Goal: Information Seeking & Learning: Learn about a topic

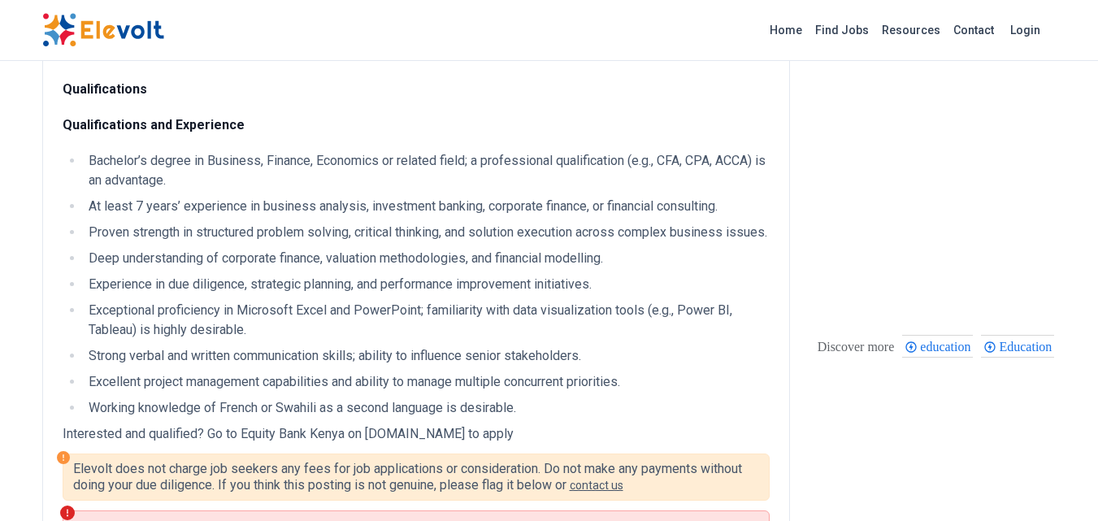
scroll to position [517, 0]
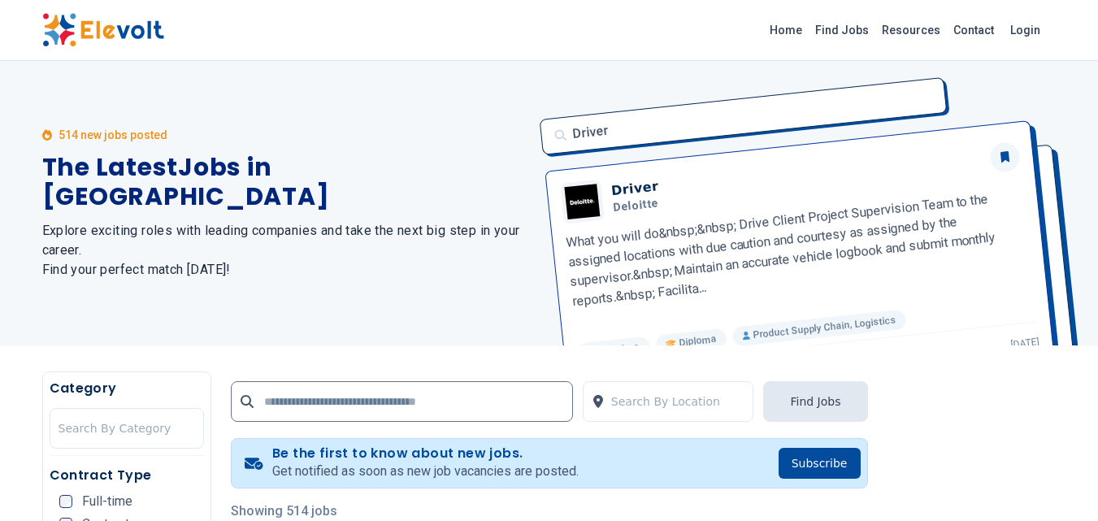
click at [463, 121] on div "514 new jobs posted The Latest Jobs in Kenya Explore exciting roles with leadin…" at bounding box center [286, 203] width 488 height 284
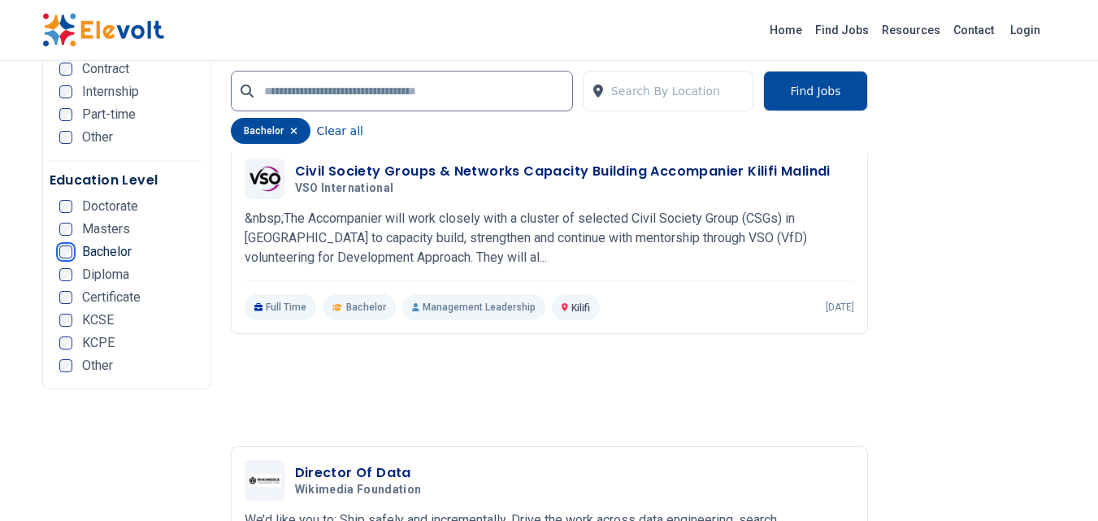
scroll to position [3056, 0]
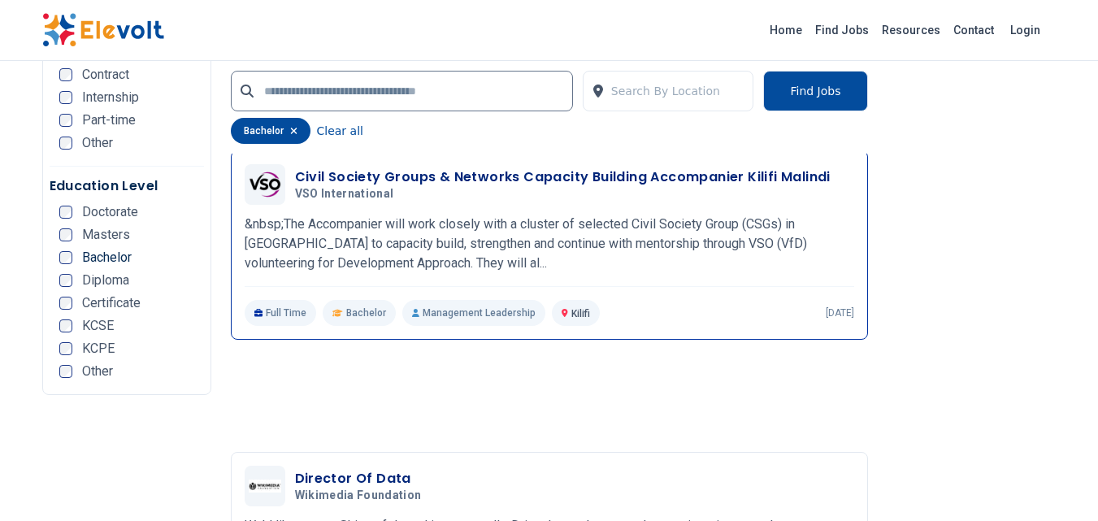
click at [384, 176] on h3 "Civil Society Groups & Networks Capacity Building Accompanier Kilifi Malindi" at bounding box center [563, 177] width 536 height 20
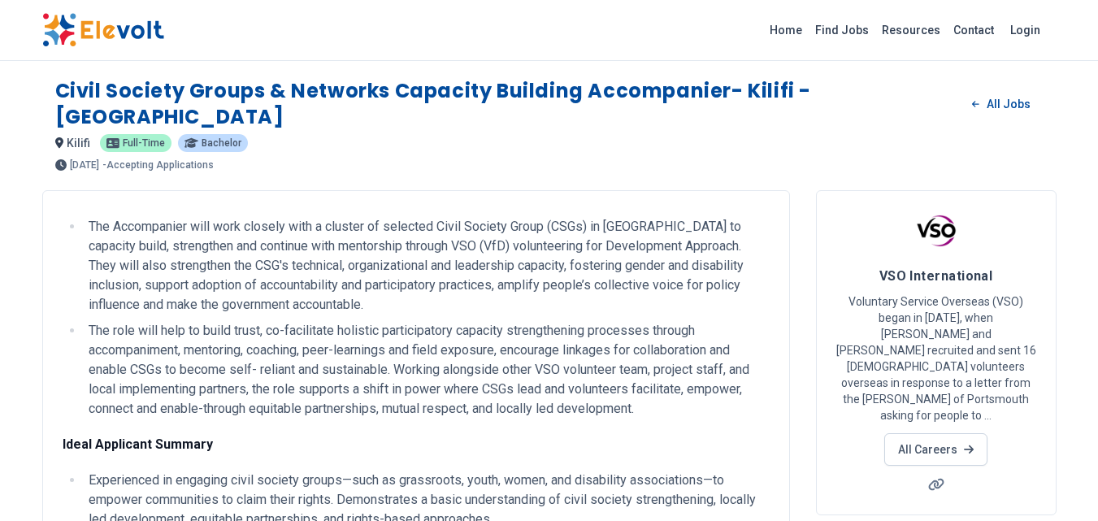
click at [437, 261] on li "The Accompanier will work closely with a cluster of selected Civil Society Grou…" at bounding box center [427, 266] width 686 height 98
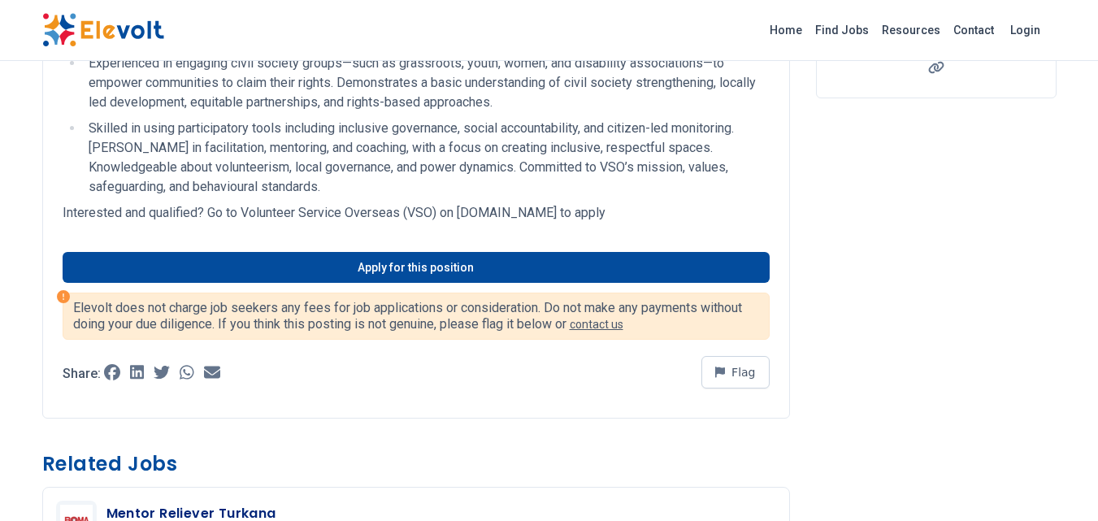
scroll to position [423, 0]
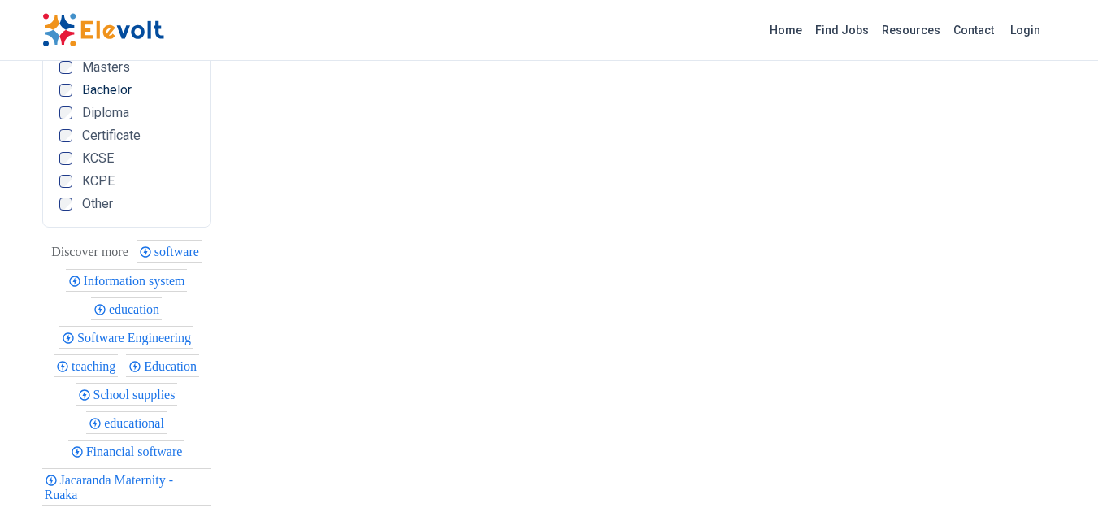
scroll to position [1430, 0]
click at [130, 276] on span "Information system" at bounding box center [137, 283] width 106 height 14
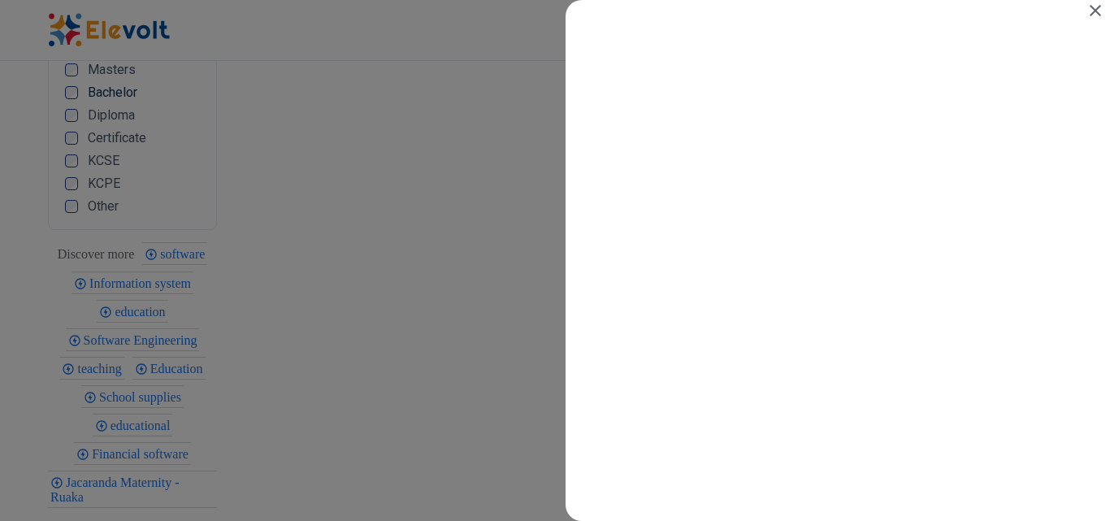
scroll to position [0, 0]
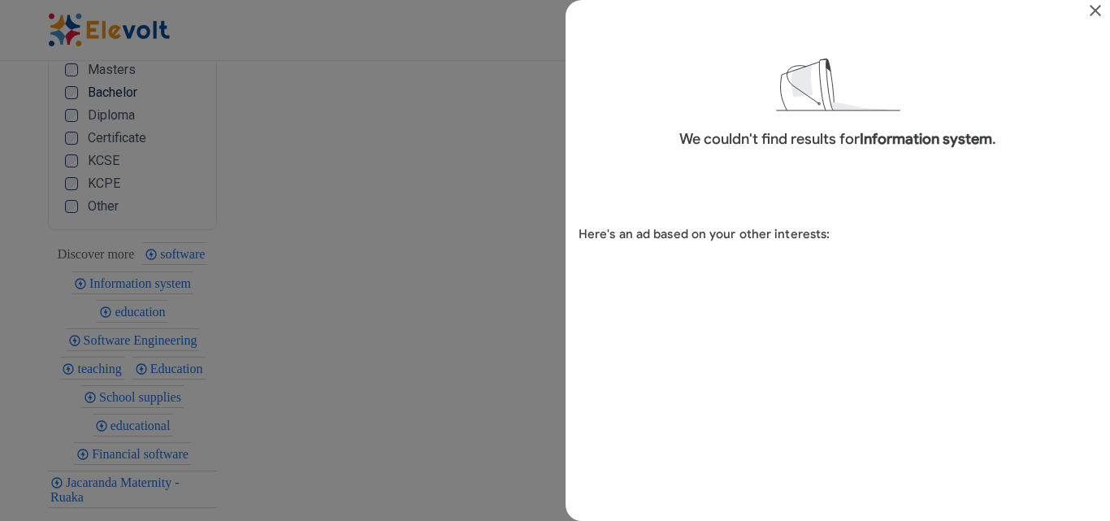
click at [1097, 9] on icon "Close" at bounding box center [1095, 10] width 11 height 11
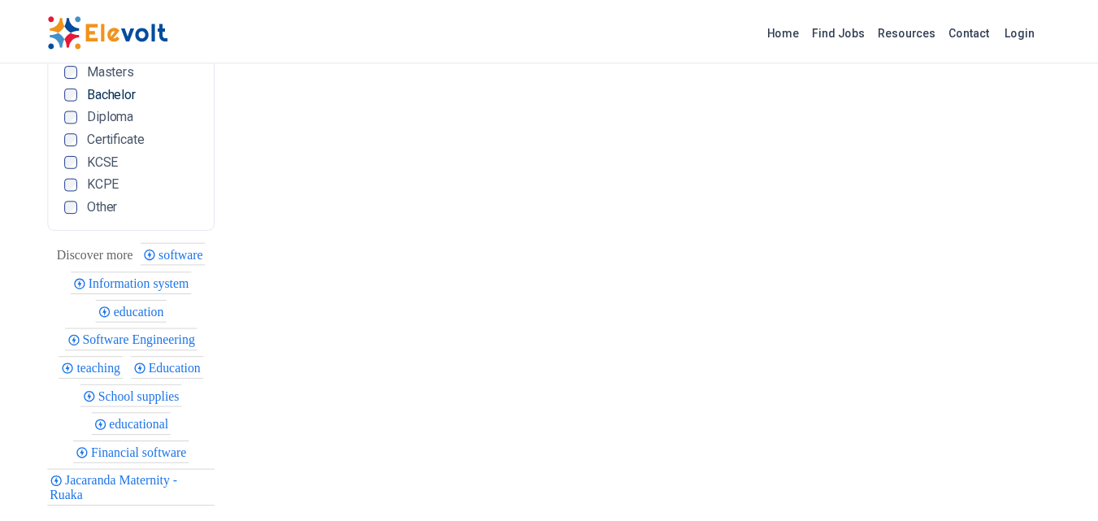
scroll to position [1430, 0]
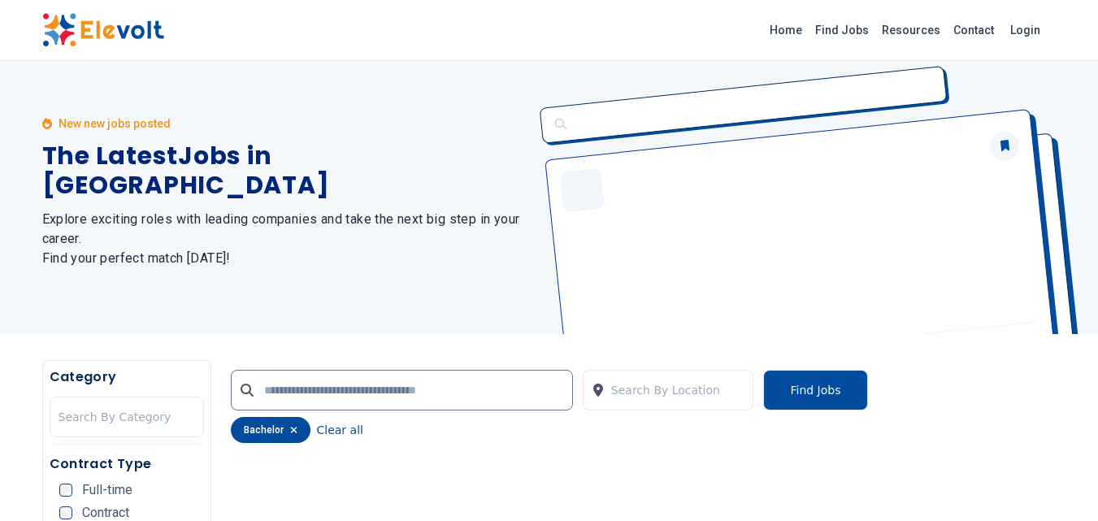
scroll to position [0, 0]
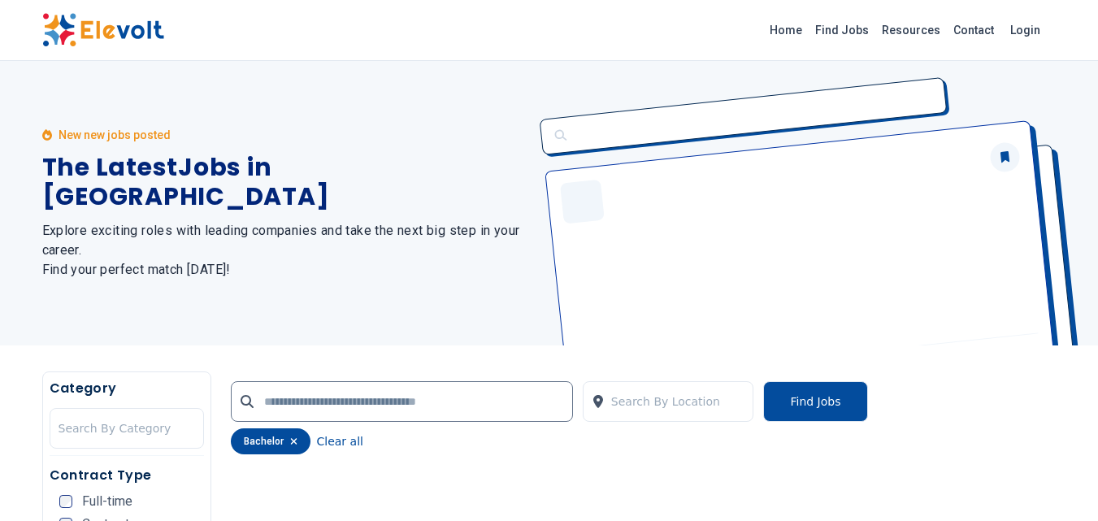
click at [288, 439] on div "bachelor" at bounding box center [271, 441] width 80 height 26
click at [291, 437] on icon "button" at bounding box center [293, 441] width 7 height 10
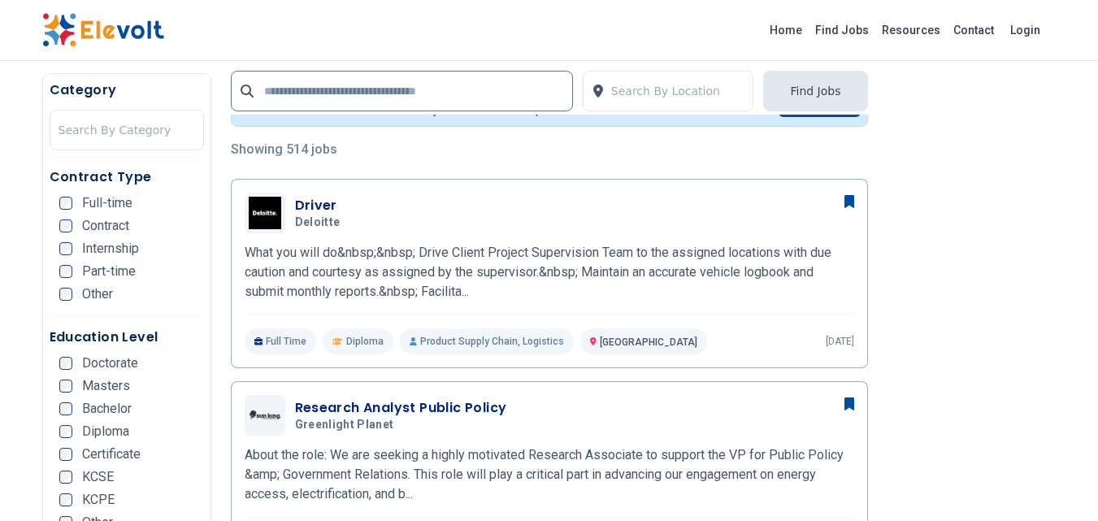
scroll to position [390, 0]
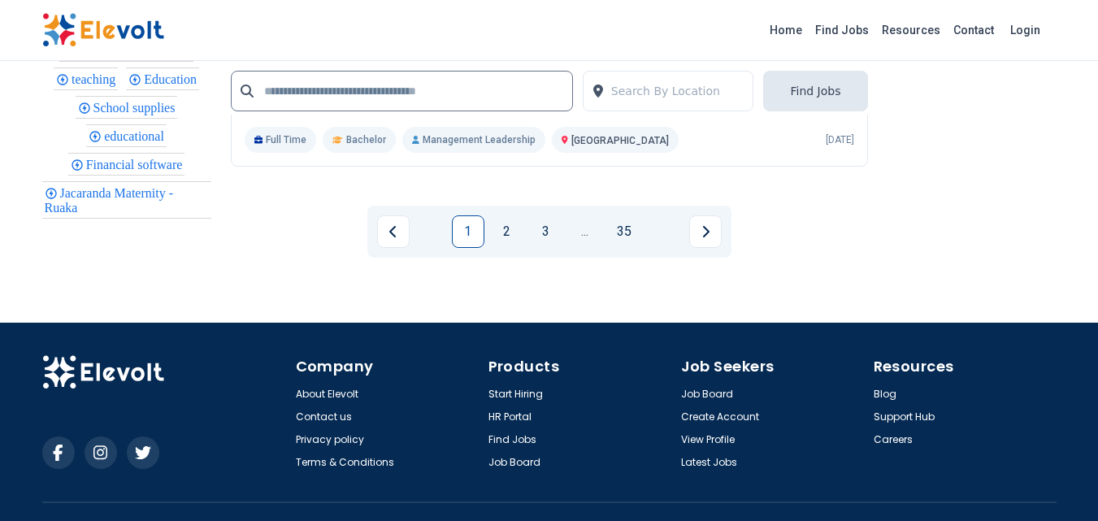
scroll to position [3834, 0]
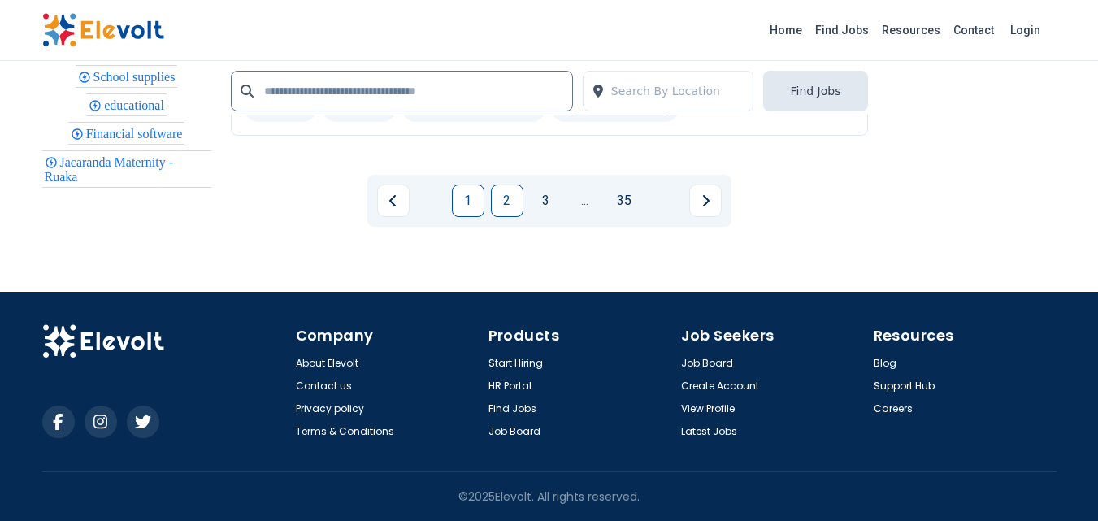
click at [514, 203] on link "2" at bounding box center [507, 200] width 33 height 33
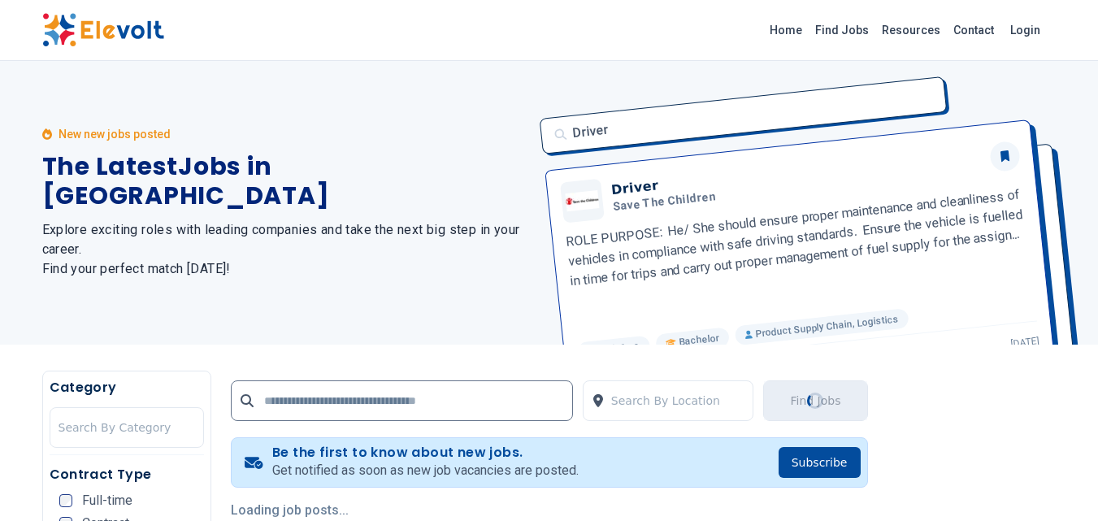
scroll to position [0, 0]
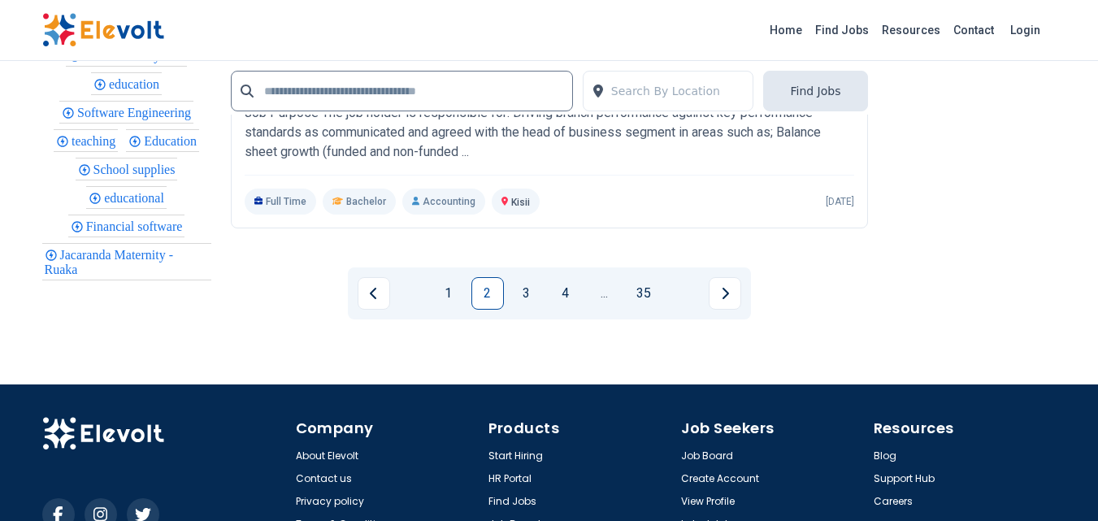
scroll to position [3706, 0]
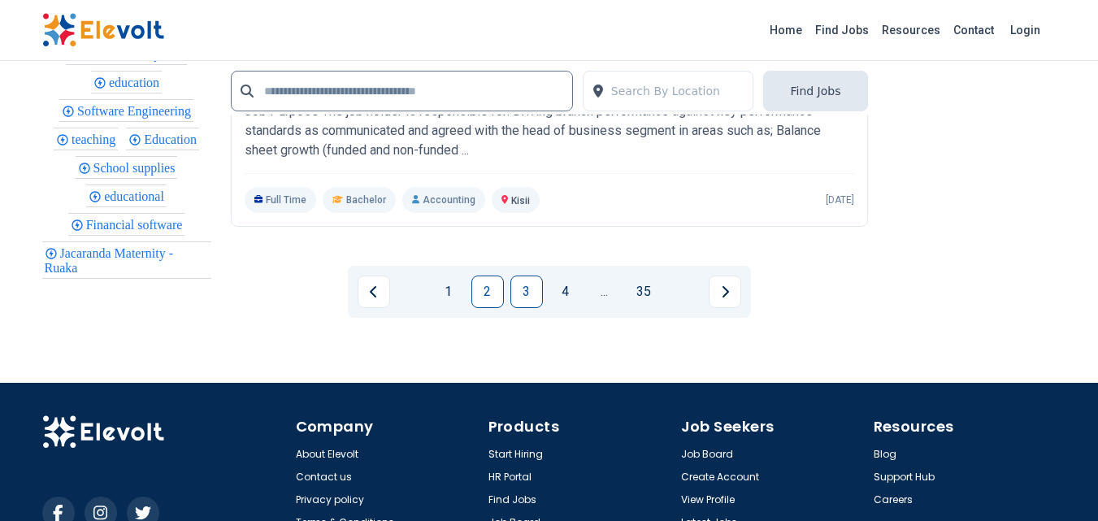
click at [530, 308] on link "3" at bounding box center [526, 291] width 33 height 33
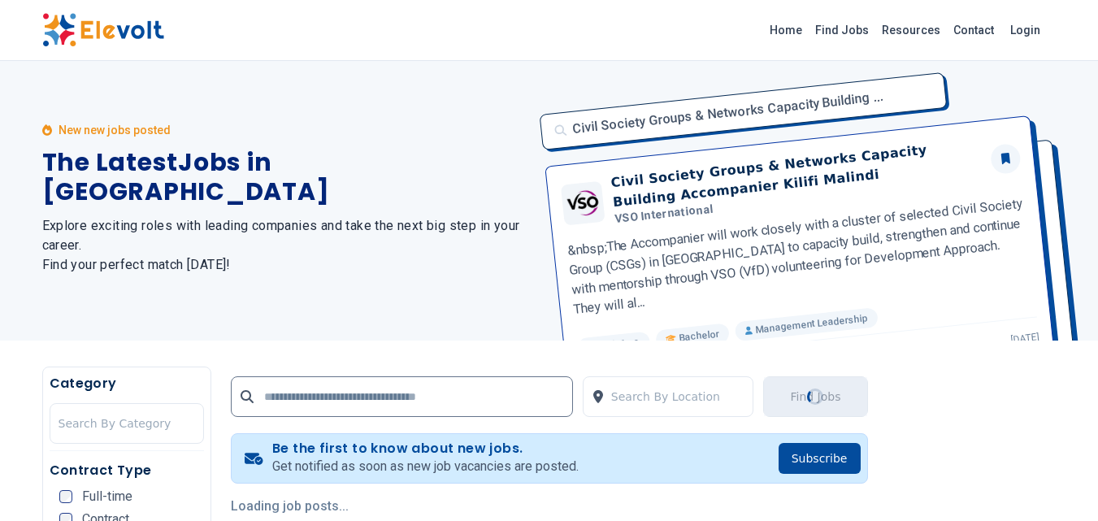
scroll to position [0, 0]
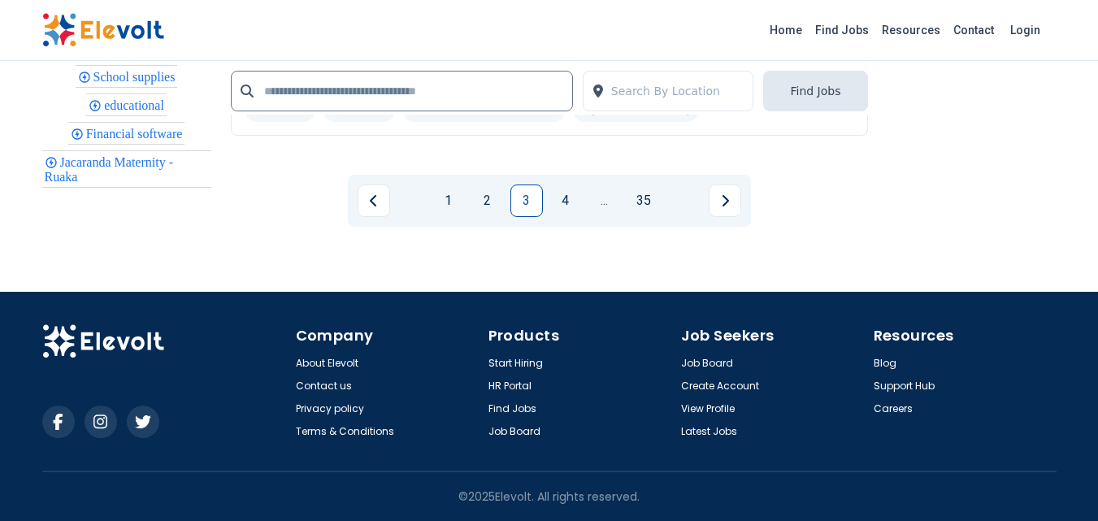
scroll to position [3879, 0]
click at [570, 204] on link "4" at bounding box center [565, 200] width 33 height 33
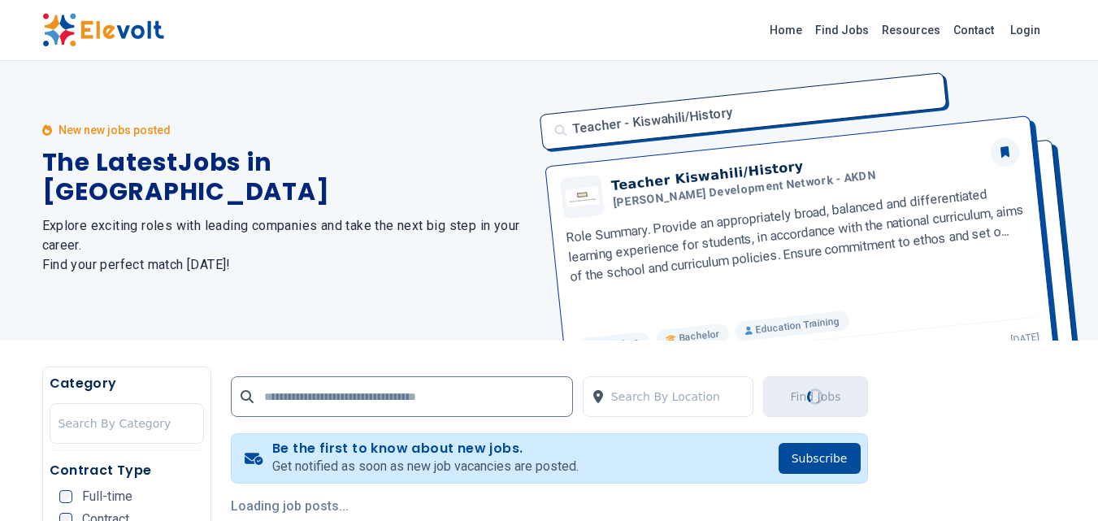
scroll to position [0, 0]
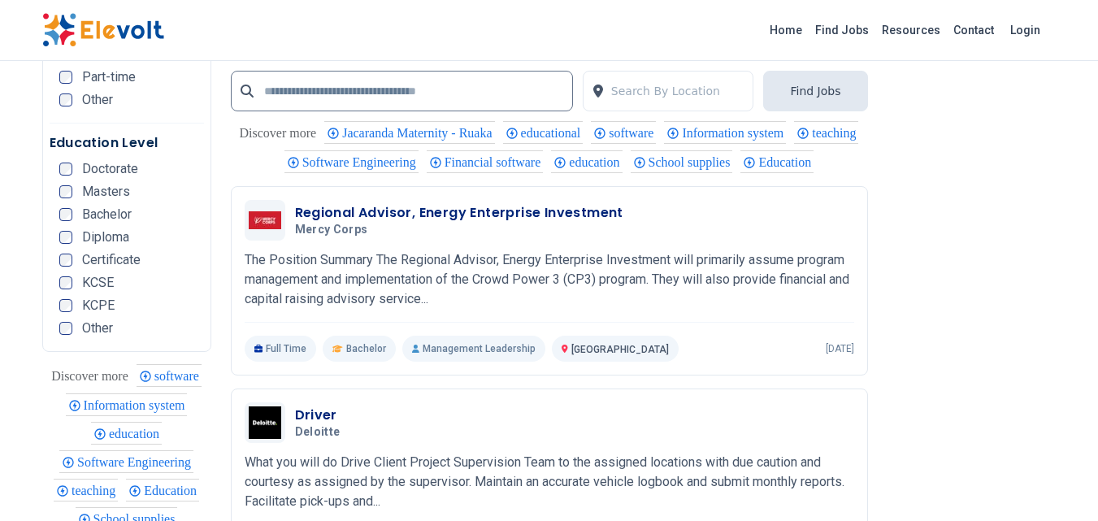
scroll to position [3316, 0]
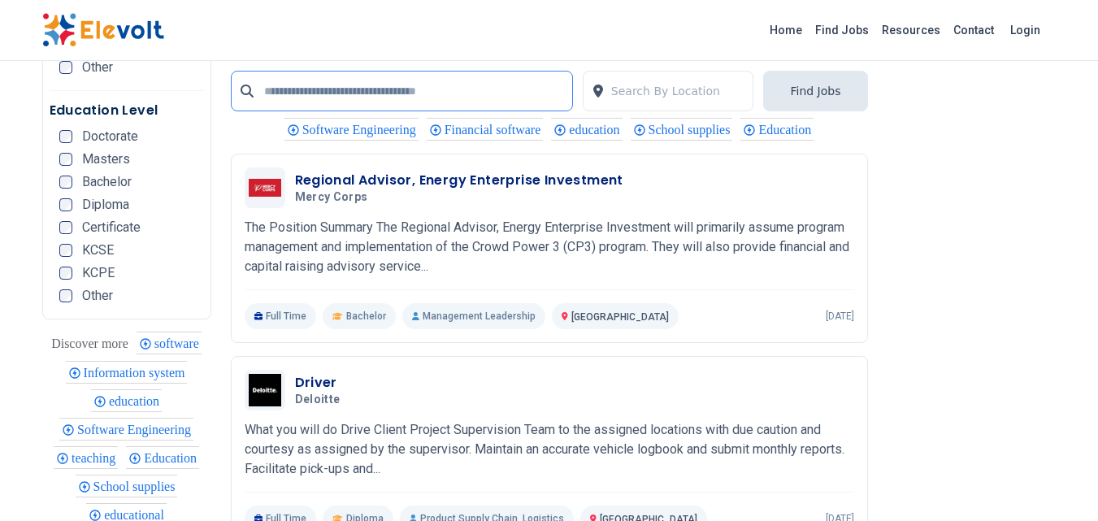
click at [273, 94] on input "text" at bounding box center [402, 91] width 342 height 41
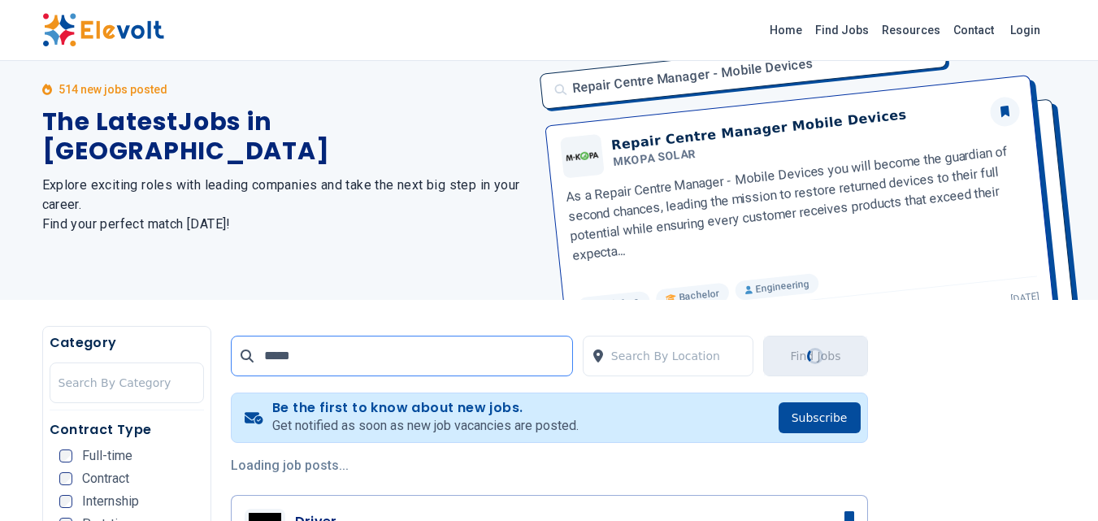
scroll to position [0, 0]
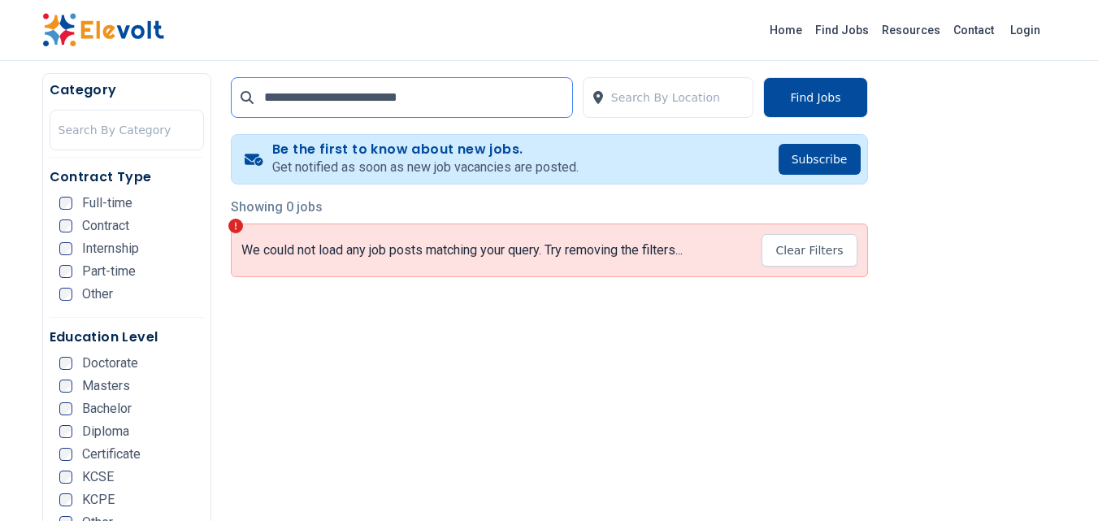
scroll to position [64, 0]
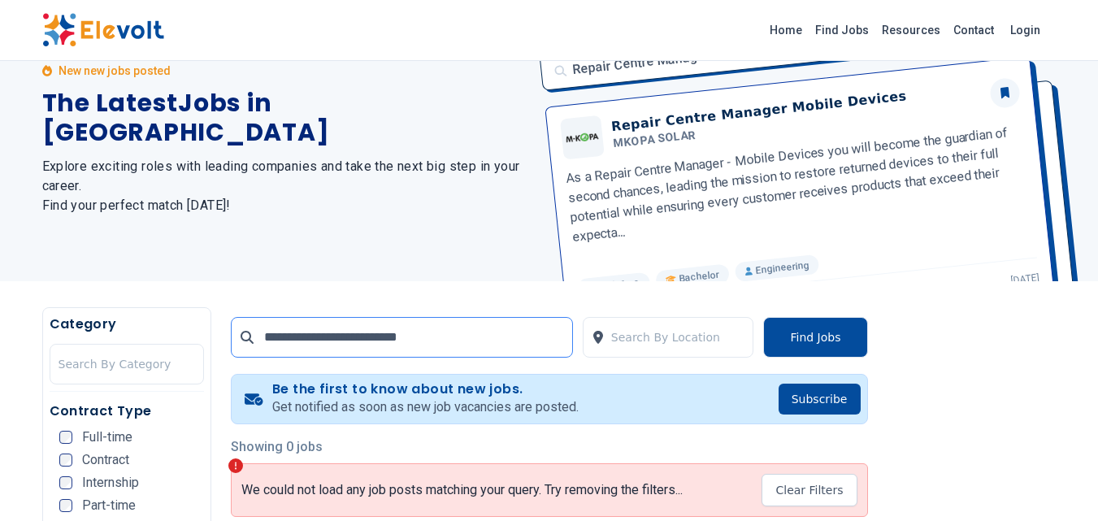
click at [442, 342] on input "**********" at bounding box center [402, 337] width 342 height 41
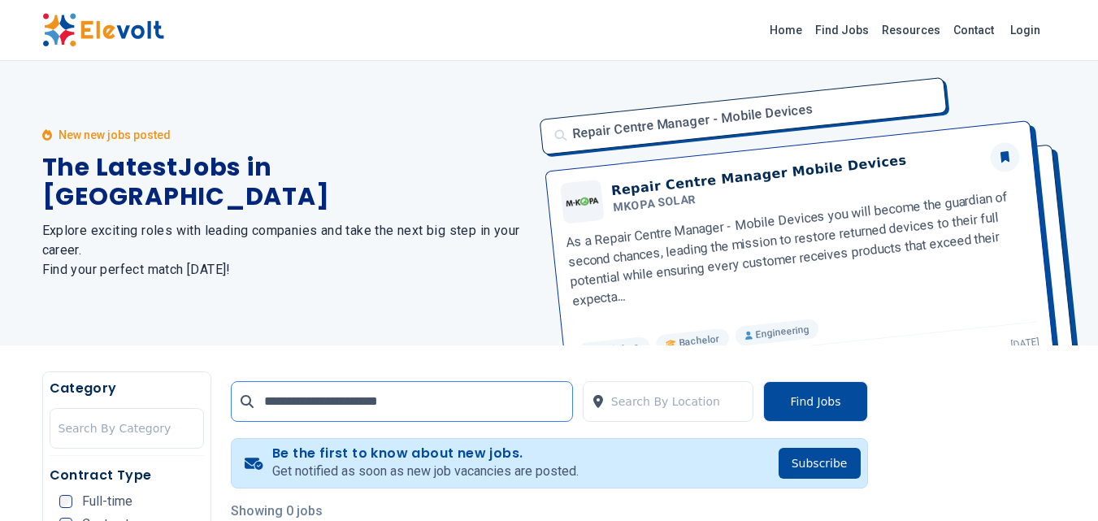
type input "**********"
